Goal: Navigation & Orientation: Find specific page/section

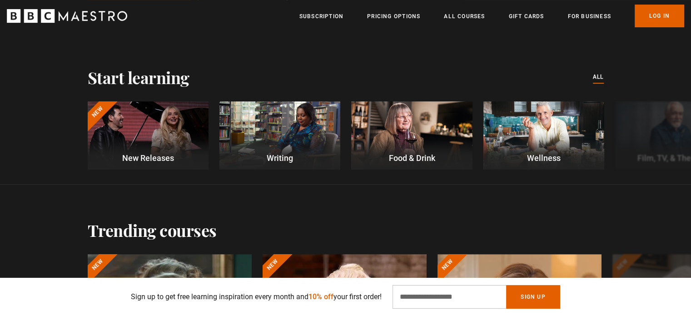
scroll to position [272, 0]
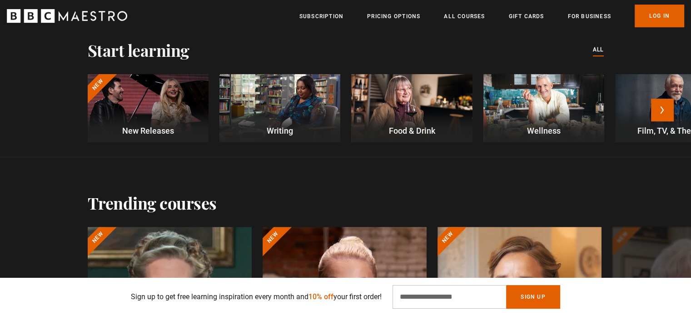
click at [172, 107] on div at bounding box center [148, 108] width 121 height 68
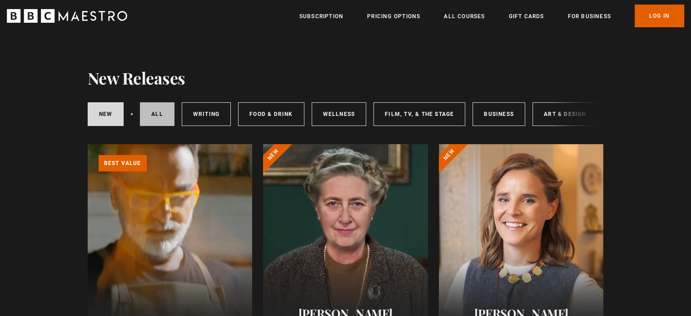
click at [156, 112] on link "All courses" at bounding box center [157, 114] width 35 height 24
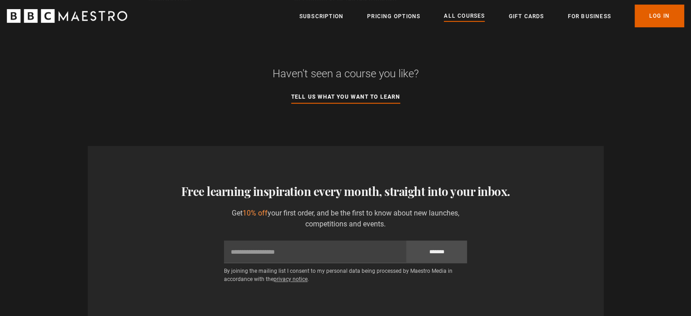
scroll to position [3769, 0]
